Goal: Task Accomplishment & Management: Manage account settings

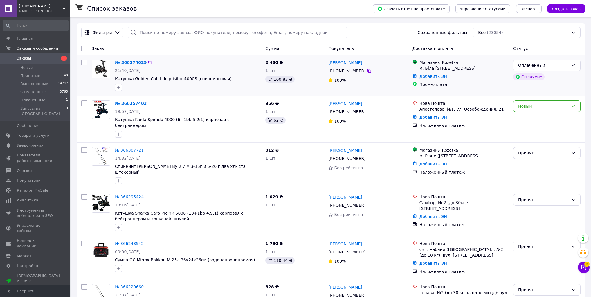
drag, startPoint x: 21, startPoint y: 78, endPoint x: 174, endPoint y: 78, distance: 152.7
click at [21, 78] on span "Принятые" at bounding box center [30, 75] width 20 height 5
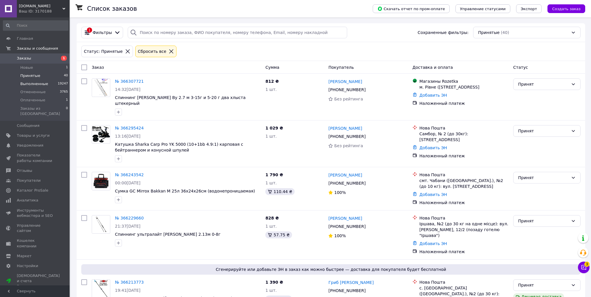
click at [34, 85] on span "Выполненные" at bounding box center [34, 83] width 28 height 5
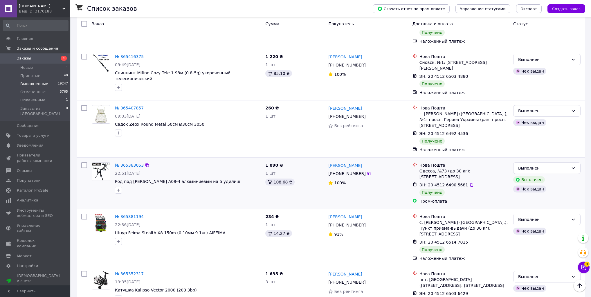
scroll to position [1904, 0]
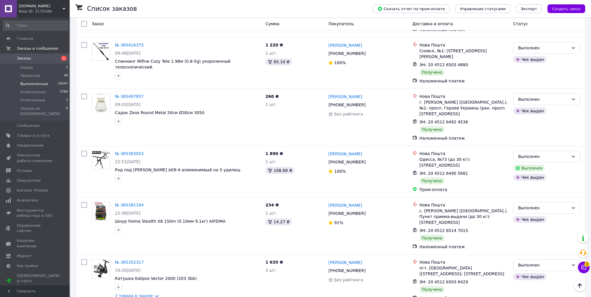
click at [20, 56] on span "Заказы" at bounding box center [24, 58] width 14 height 5
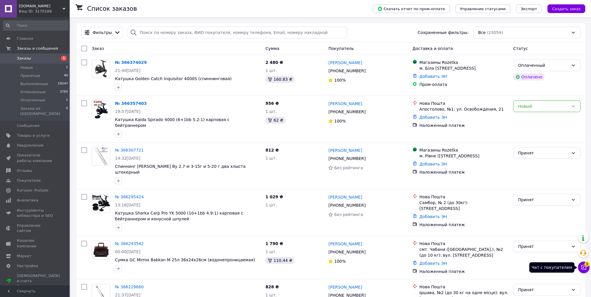
click at [583, 267] on icon at bounding box center [584, 267] width 6 height 6
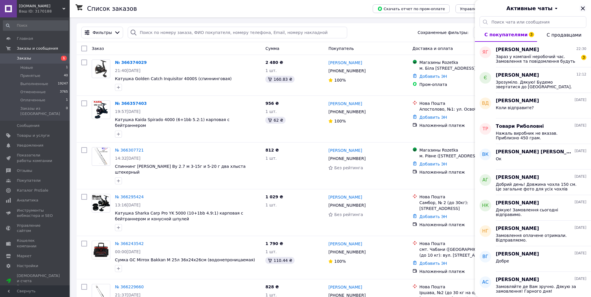
click at [583, 6] on icon "Закрыть" at bounding box center [582, 8] width 7 height 7
